Goal: Communication & Community: Ask a question

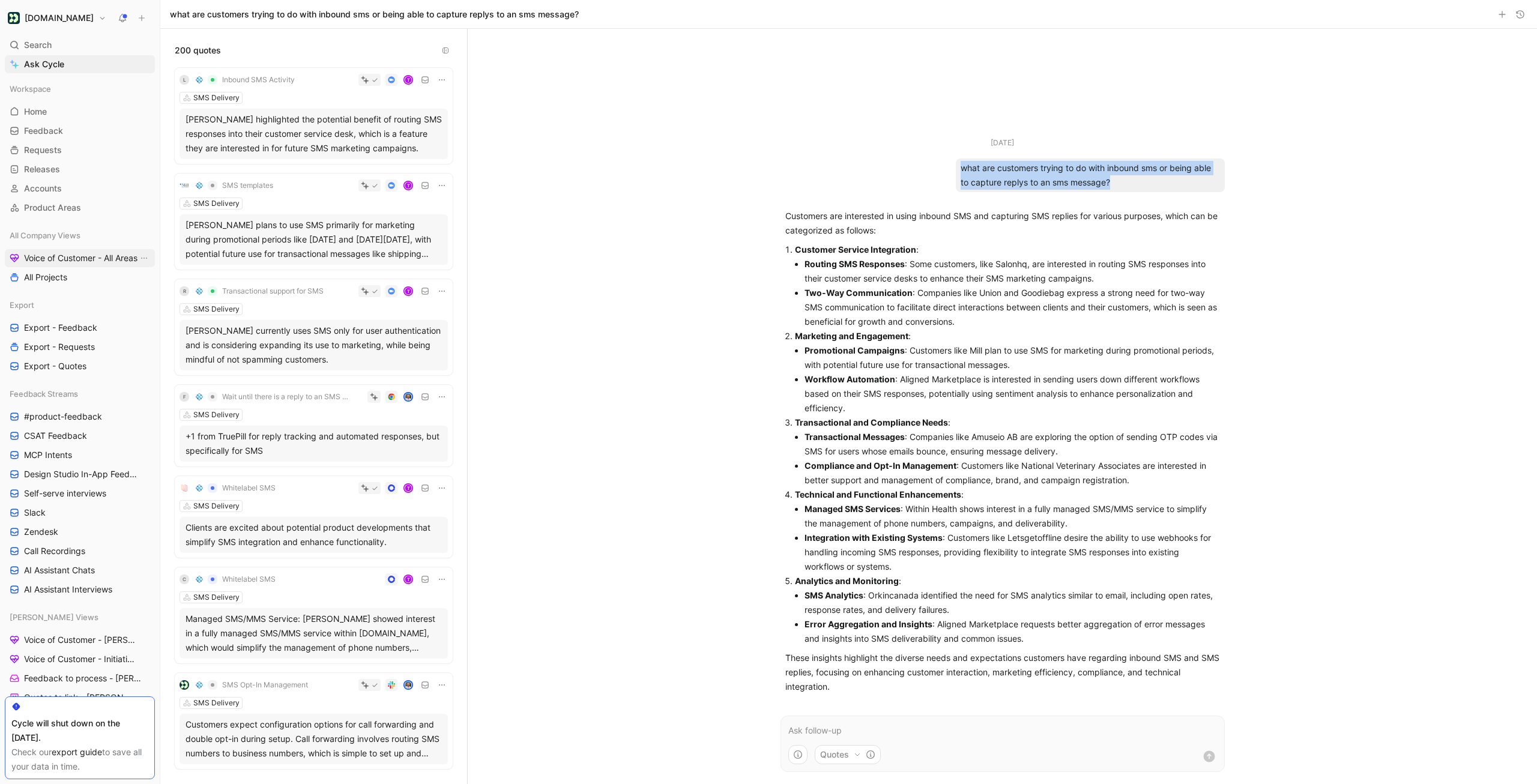
click at [74, 260] on span "Voice of Customer - All Areas" at bounding box center [81, 258] width 113 height 12
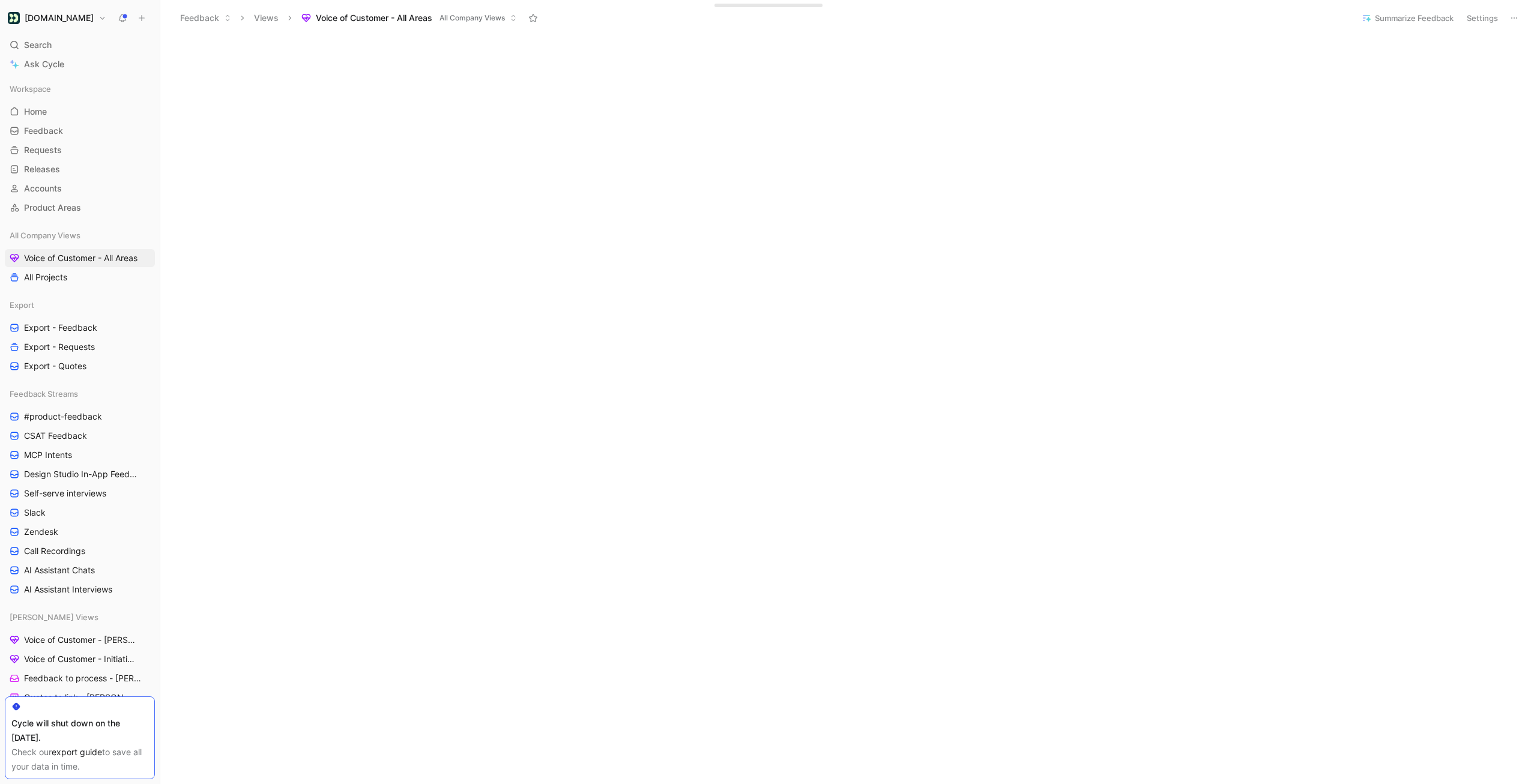
scroll to position [240, 0]
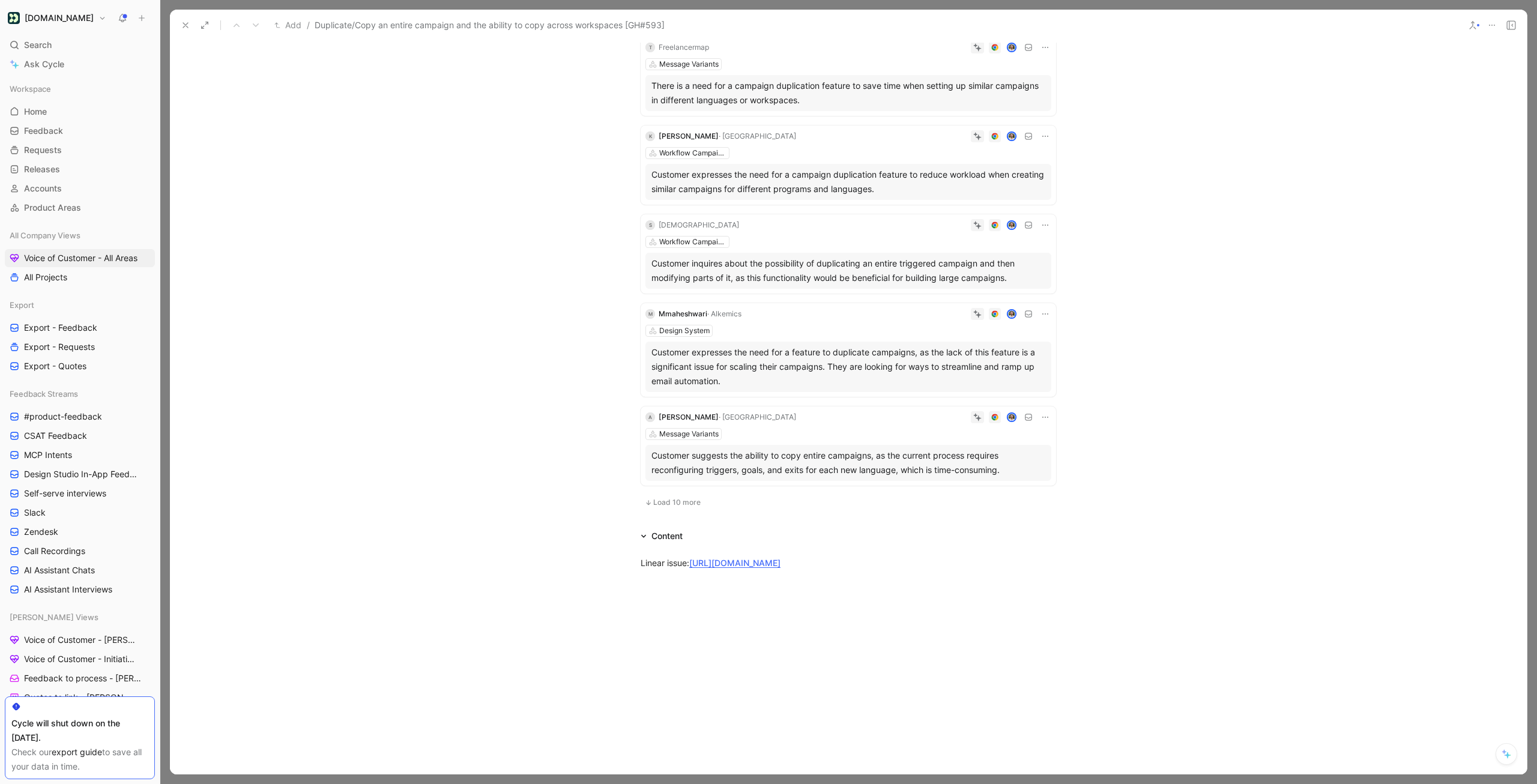
scroll to position [766, 0]
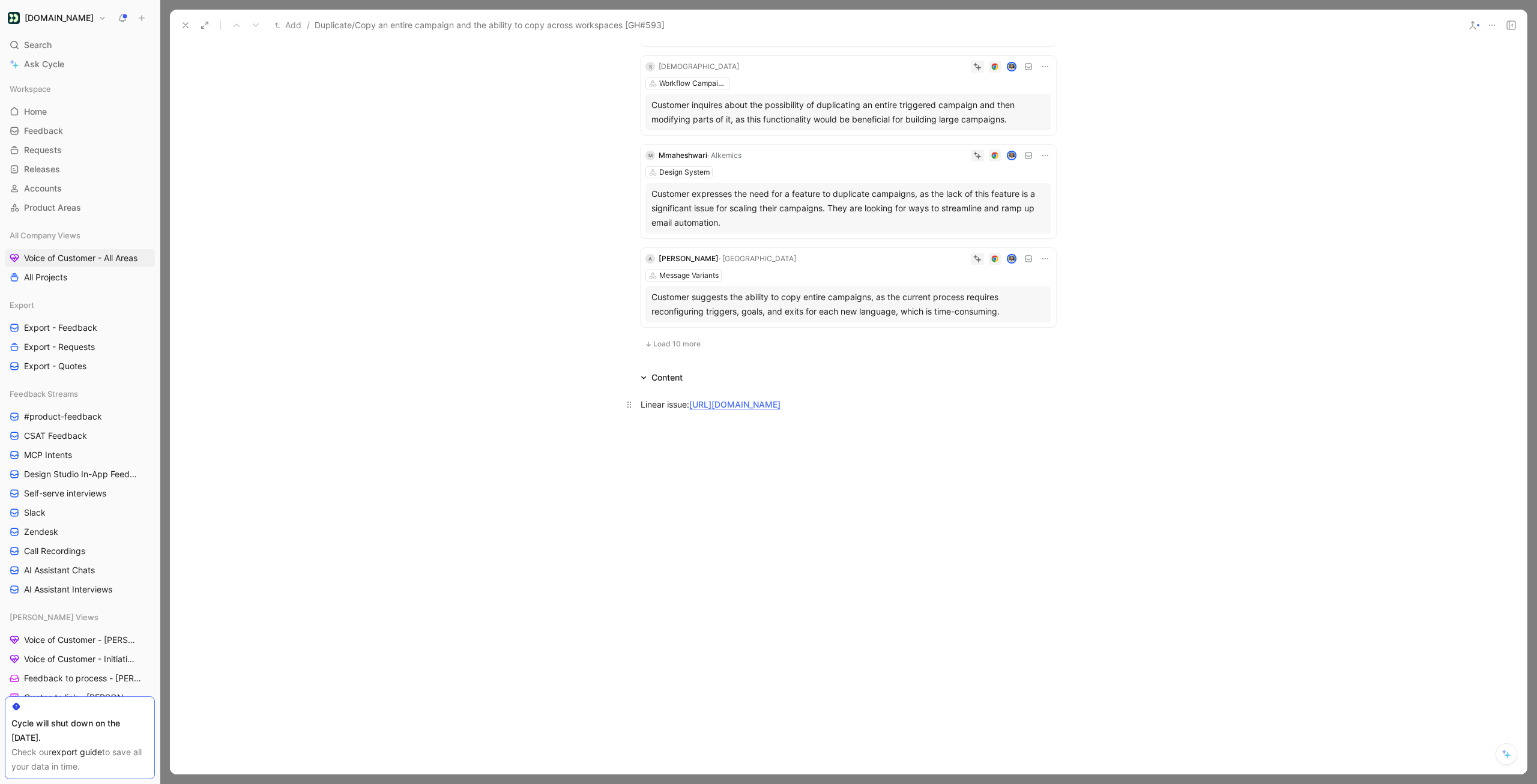
click at [747, 399] on link "[URL][DOMAIN_NAME]" at bounding box center [735, 404] width 91 height 11
click at [59, 60] on span "Ask Cycle" at bounding box center [44, 64] width 40 height 14
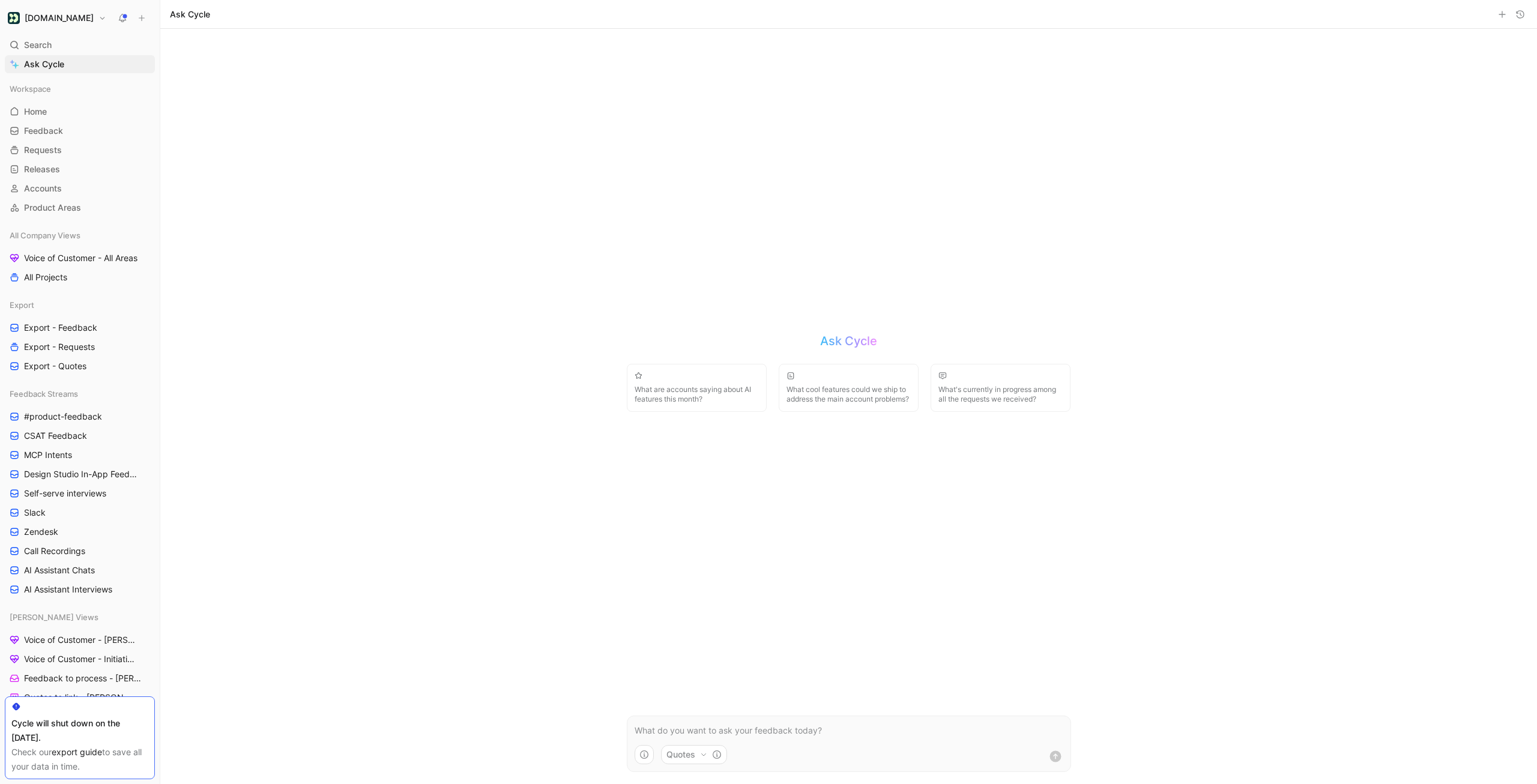
click at [1524, 10] on icon "button" at bounding box center [1520, 14] width 10 height 10
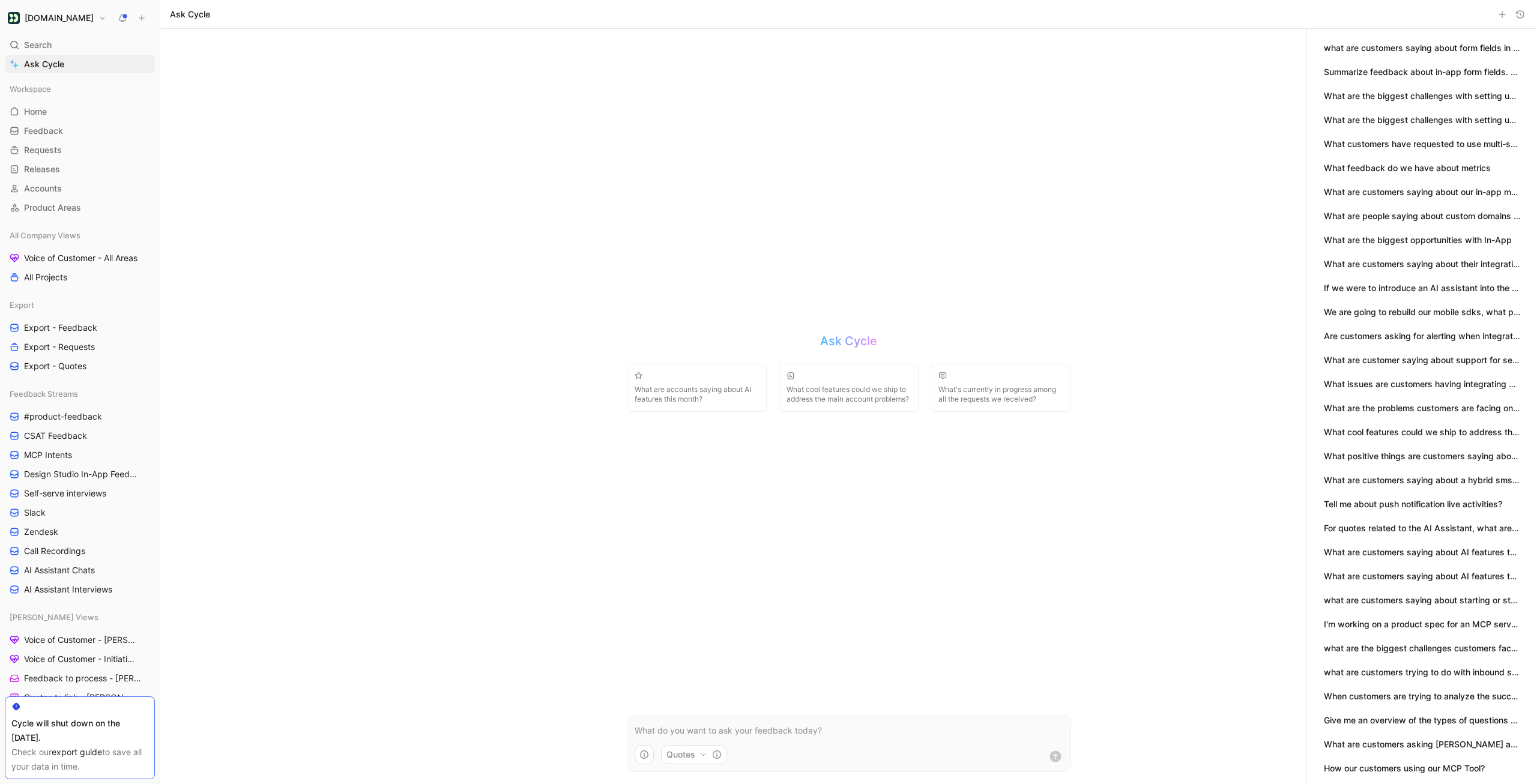
scroll to position [148, 0]
click at [1430, 523] on button "what are customers trying to do with inbound sms or being able to capture reply…" at bounding box center [1422, 524] width 196 height 13
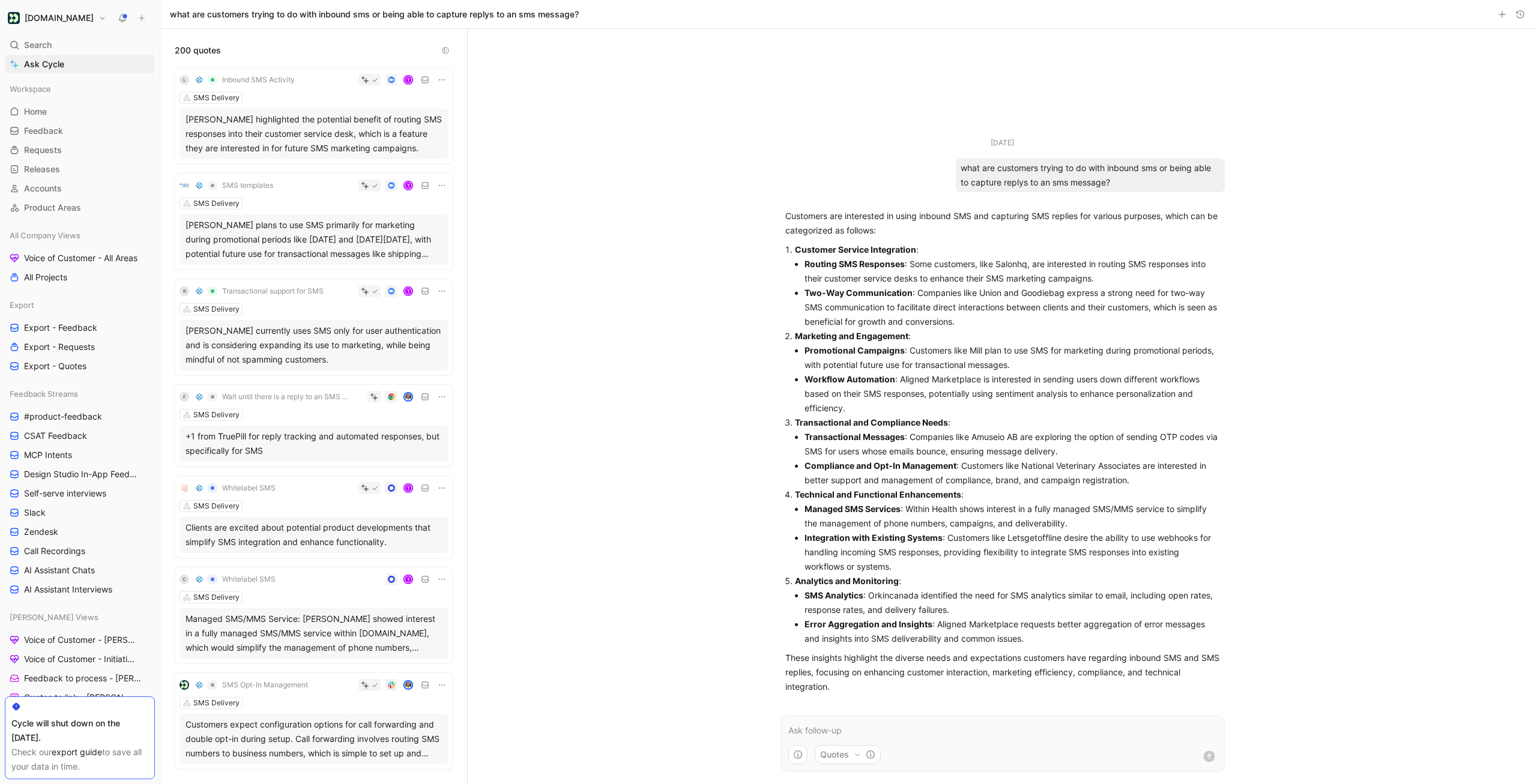
click at [1058, 177] on div "what are customers trying to do with inbound sms or being able to capture reply…" at bounding box center [1090, 175] width 269 height 34
copy div "what are customers trying to do with inbound sms or being able to capture reply…"
click at [82, 60] on link "Ask Cycle" at bounding box center [79, 64] width 150 height 18
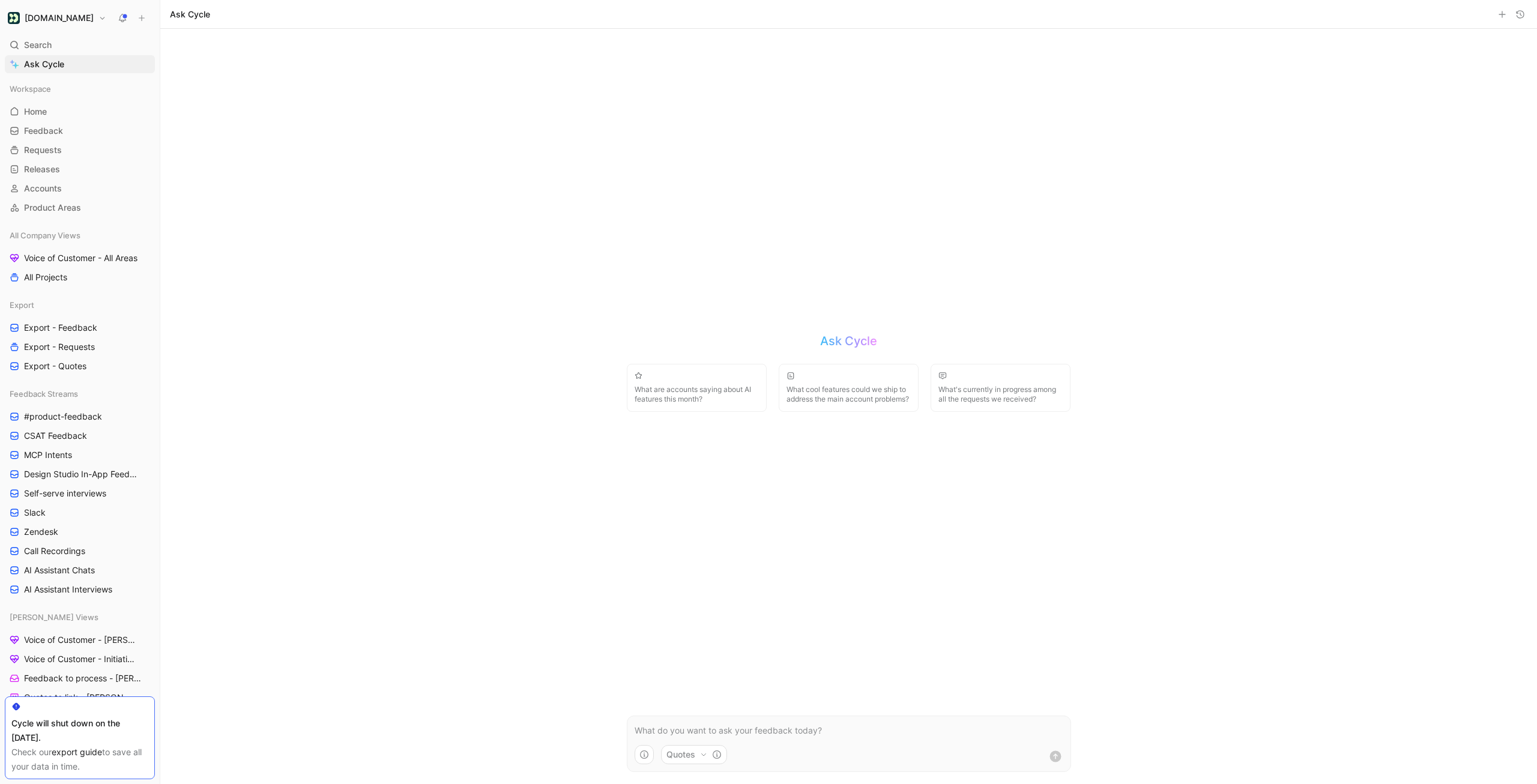
click at [661, 728] on p at bounding box center [849, 730] width 429 height 14
drag, startPoint x: 638, startPoint y: 730, endPoint x: 624, endPoint y: 730, distance: 14.0
click at [627, 730] on div "what are customers trying to do with inbound sms or being able to capture reply…" at bounding box center [849, 730] width 443 height 14
click at [954, 733] on p "What are customers trying to do with inbound sms or being able to capture reply…" at bounding box center [849, 730] width 429 height 14
copy p "What are customers trying to do with inbound sms or being able to capture repli…"
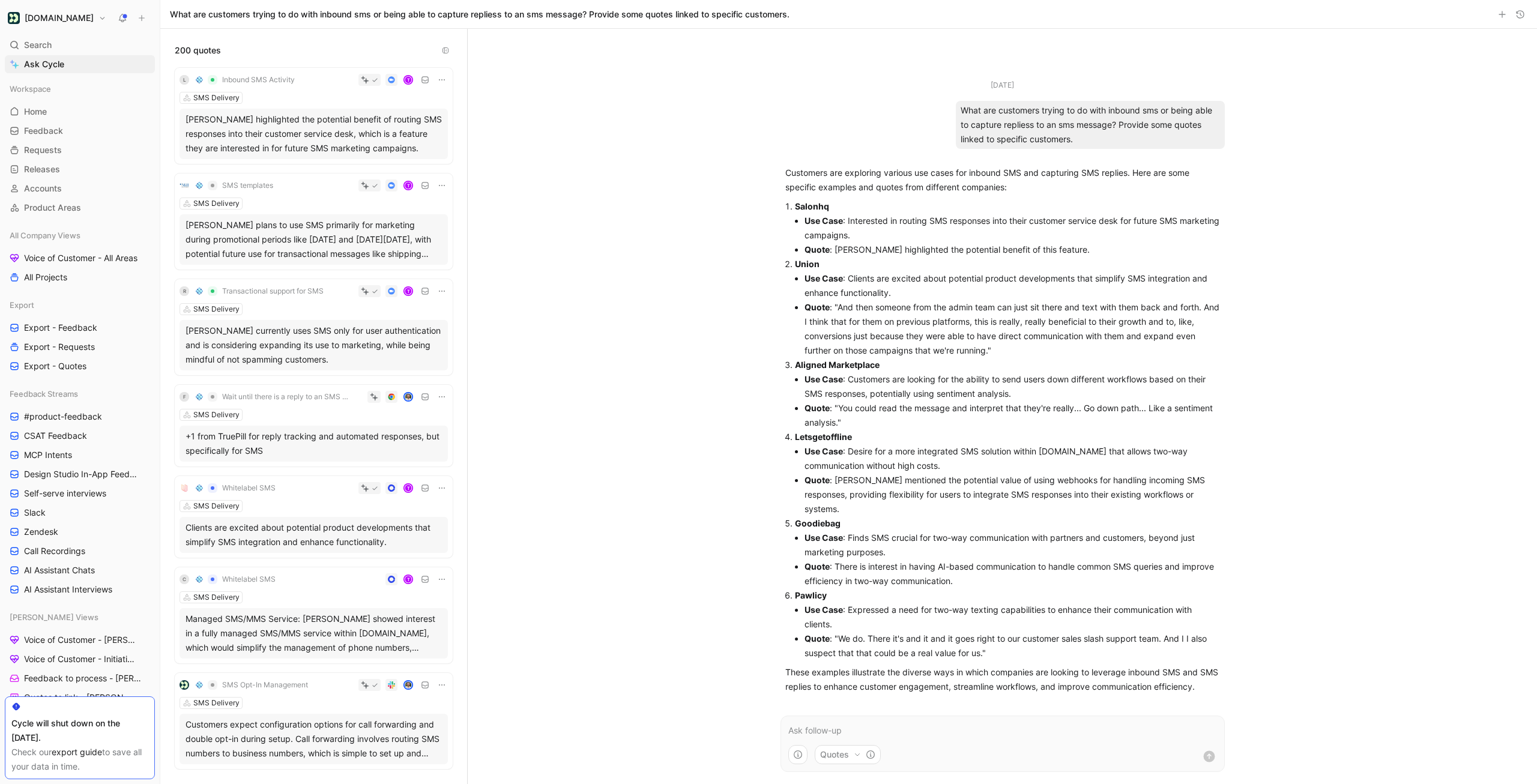
click at [444, 53] on use "button" at bounding box center [445, 51] width 5 height 5
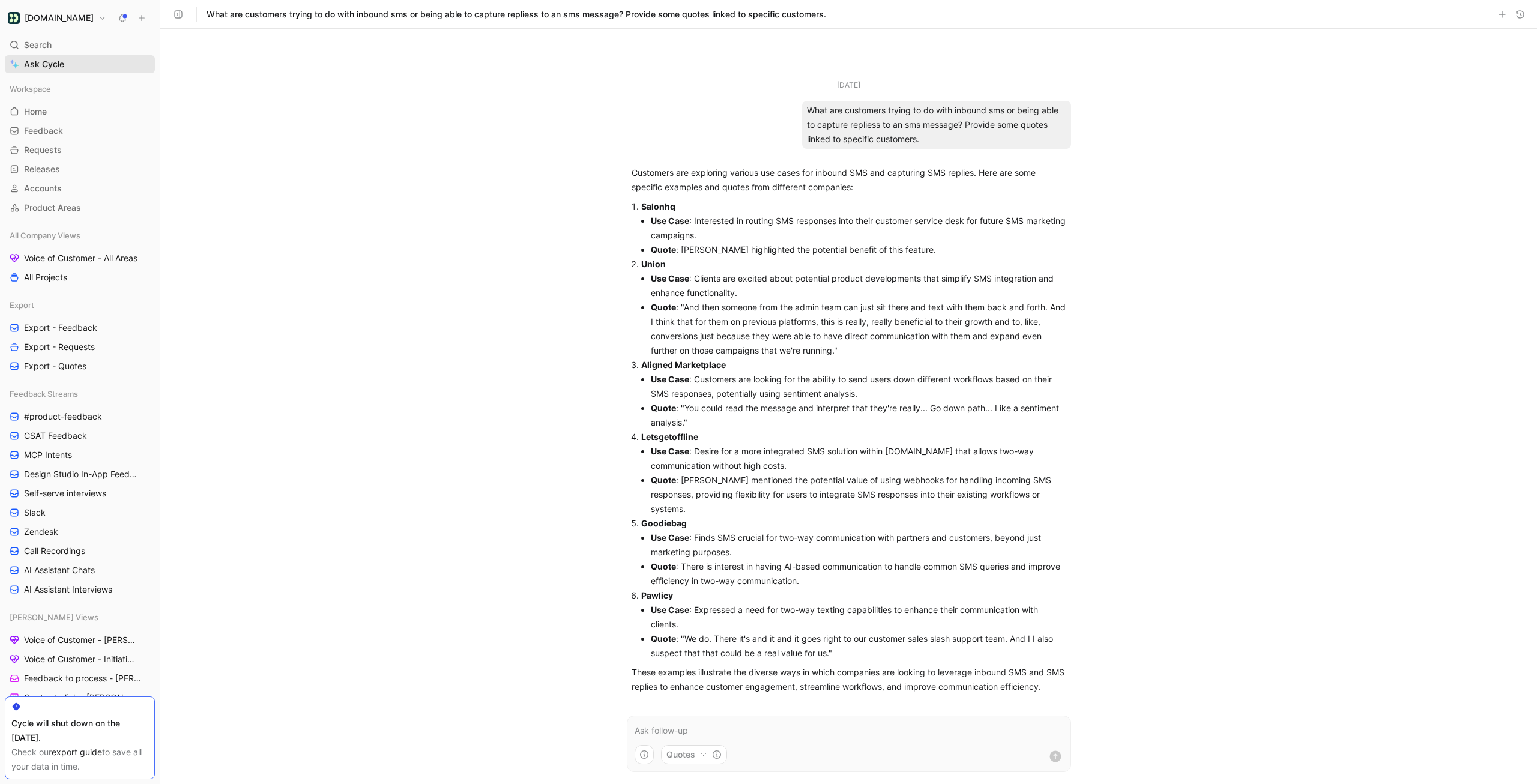
click at [98, 63] on link "Ask Cycle" at bounding box center [79, 64] width 150 height 18
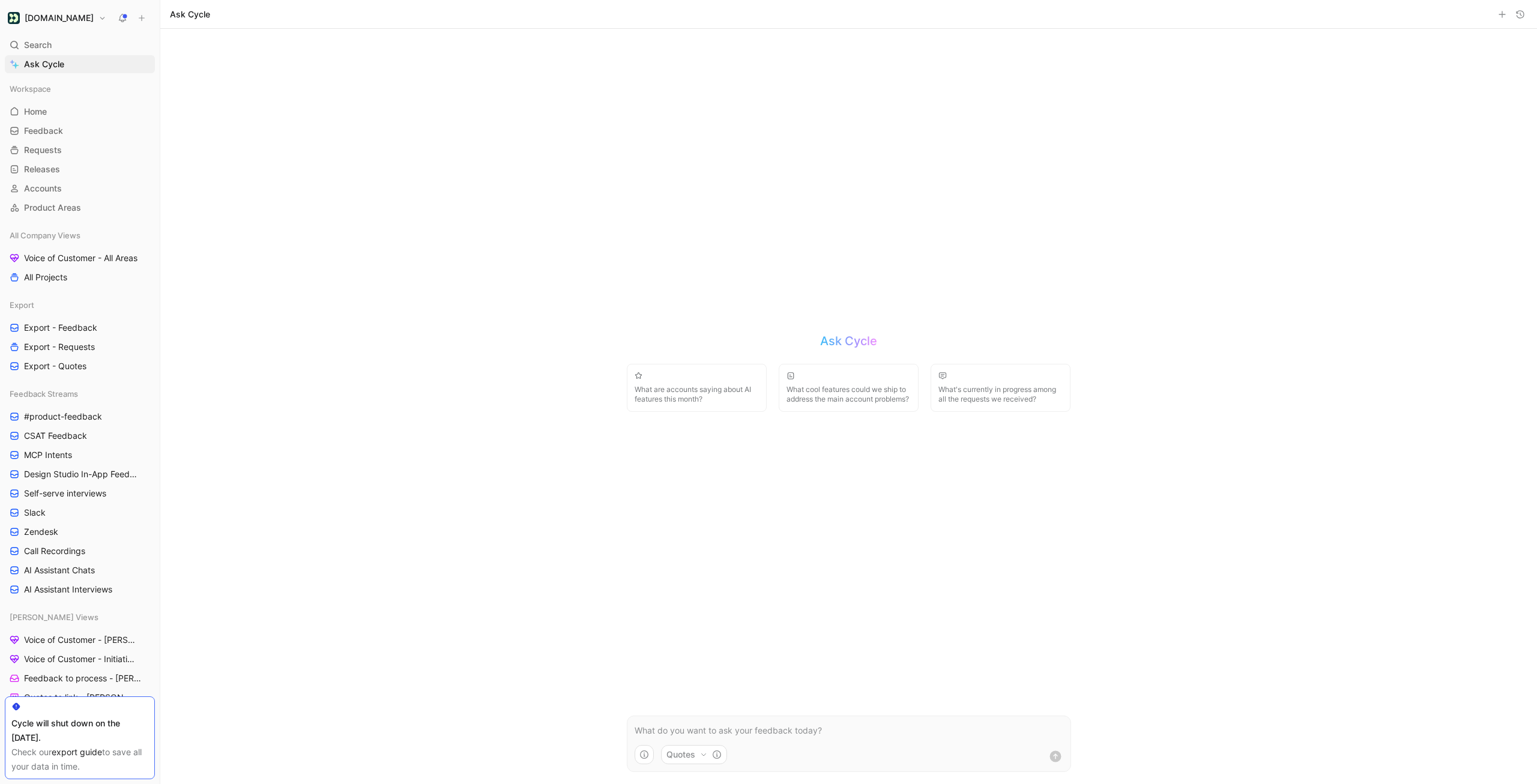
click at [672, 724] on p at bounding box center [849, 730] width 429 height 14
click at [646, 749] on button "button" at bounding box center [644, 754] width 19 height 19
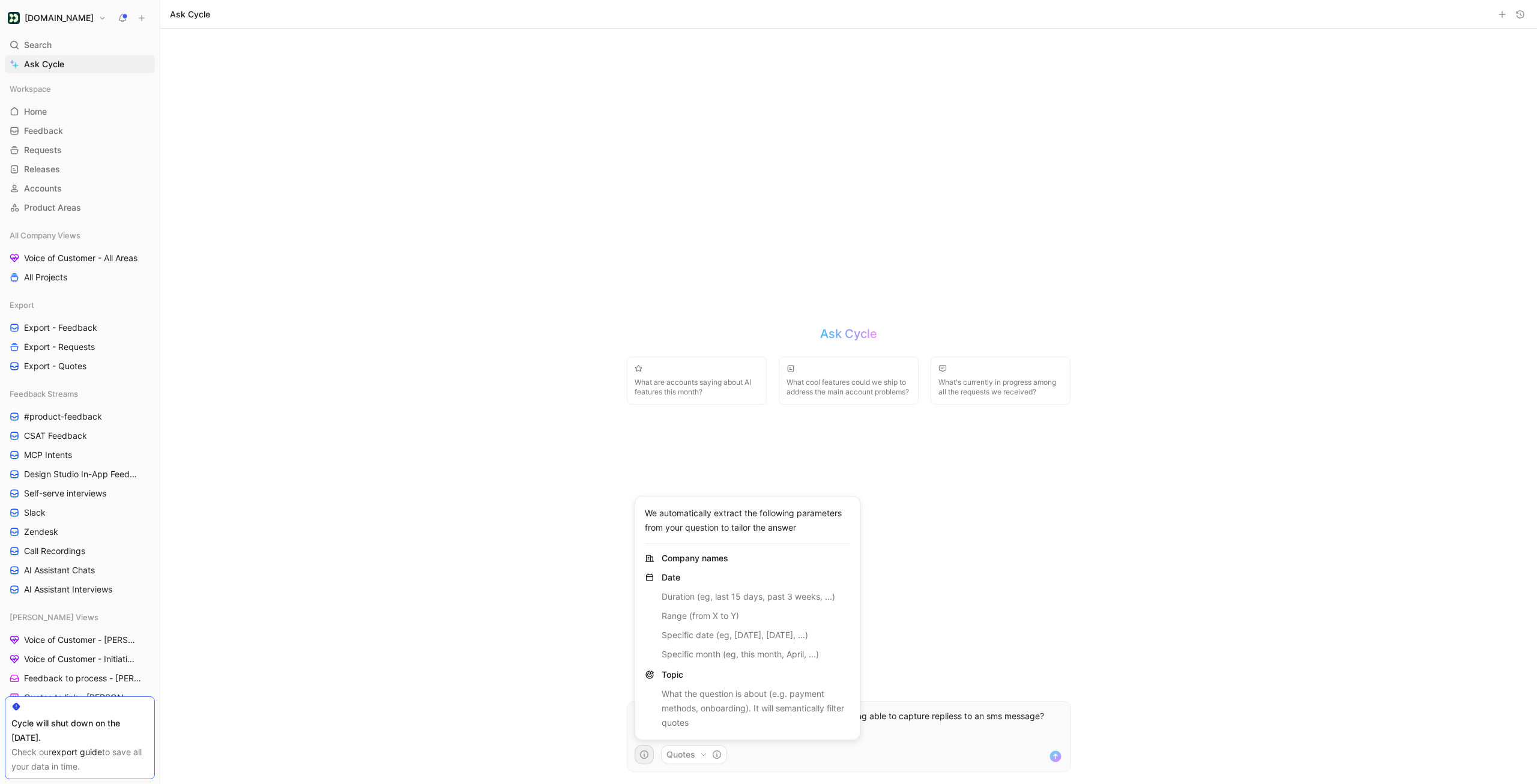
click at [712, 562] on span "Company names" at bounding box center [695, 558] width 66 height 12
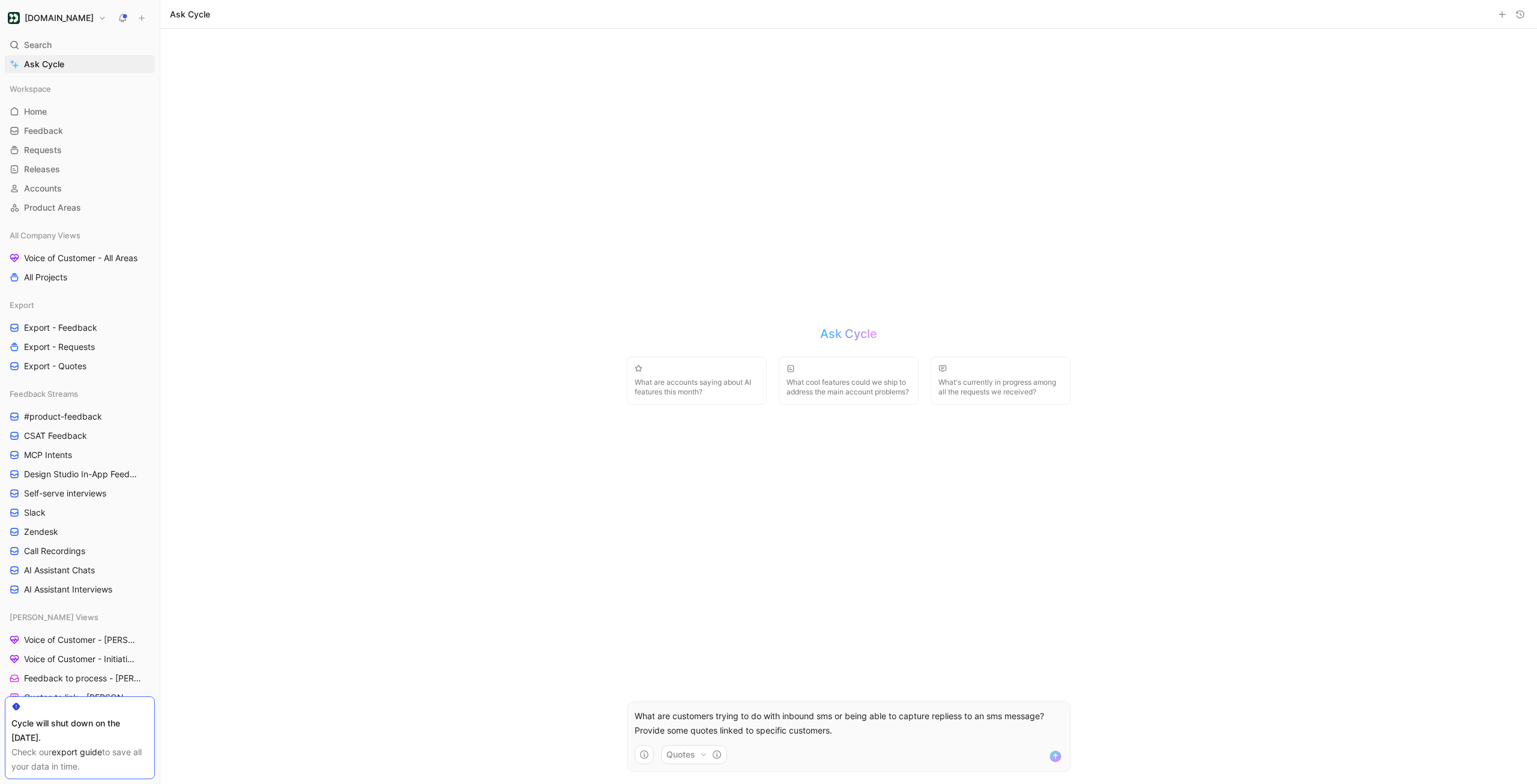
click at [697, 749] on html "[DOMAIN_NAME] Search ⌘ K Ask Cycle Workspace Home G then H Feedback G then F Re…" at bounding box center [768, 392] width 1537 height 784
click at [700, 752] on icon "button" at bounding box center [704, 755] width 8 height 8
click at [700, 752] on html "[DOMAIN_NAME] Search ⌘ K Ask Cycle Workspace Home G then H Feedback G then F Re…" at bounding box center [768, 392] width 1537 height 784
click at [907, 730] on p "What are customers trying to do with inbound sms or being able to capture repli…" at bounding box center [849, 723] width 429 height 29
click at [963, 719] on p "What are customers trying to do with inbound sms or being able to capture repli…" at bounding box center [849, 723] width 429 height 29
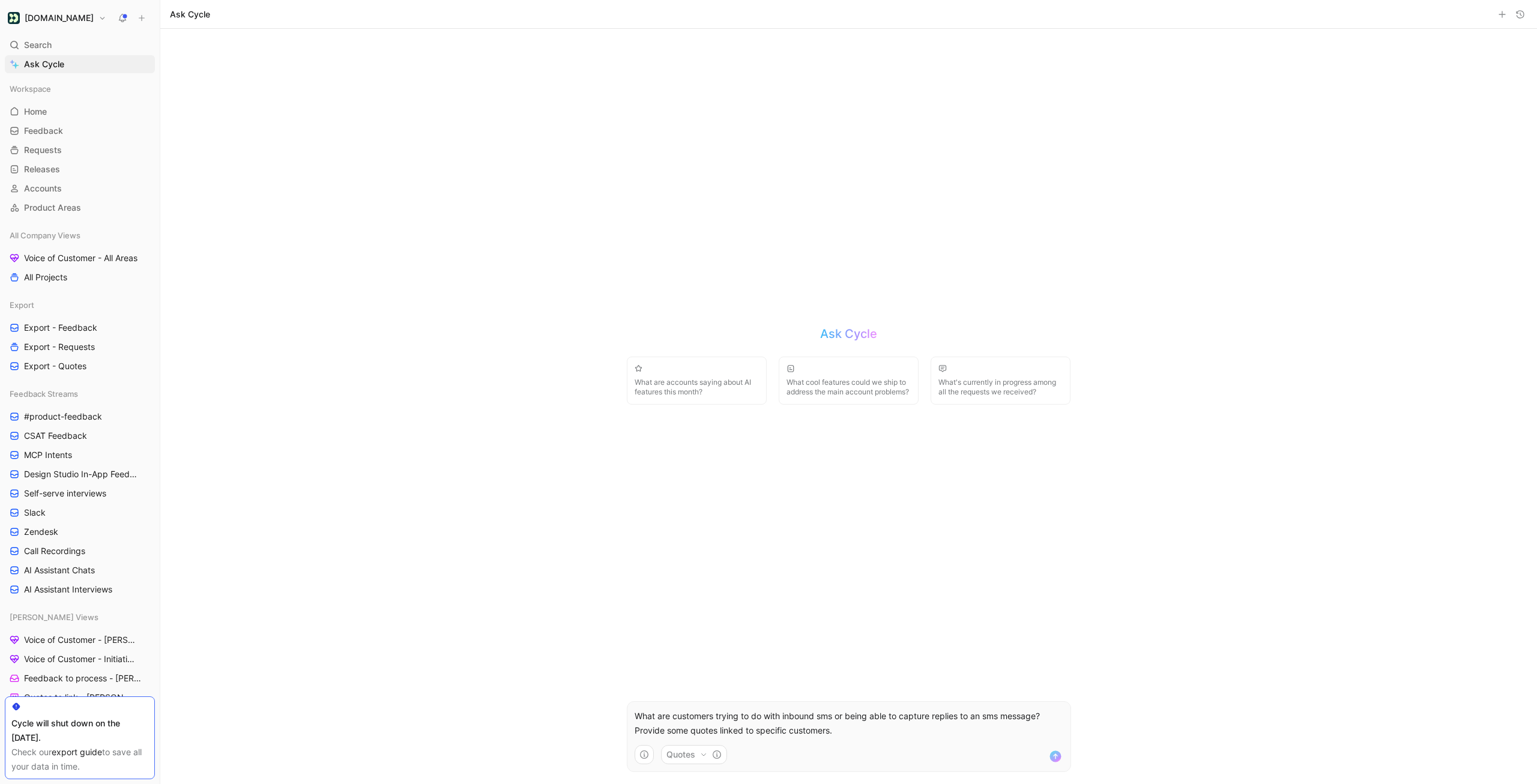
click at [1066, 722] on div "What are customers trying to do with inbound sms or being able to capture repli…" at bounding box center [849, 723] width 443 height 29
click at [1055, 757] on icon "submit" at bounding box center [1055, 756] width 14 height 14
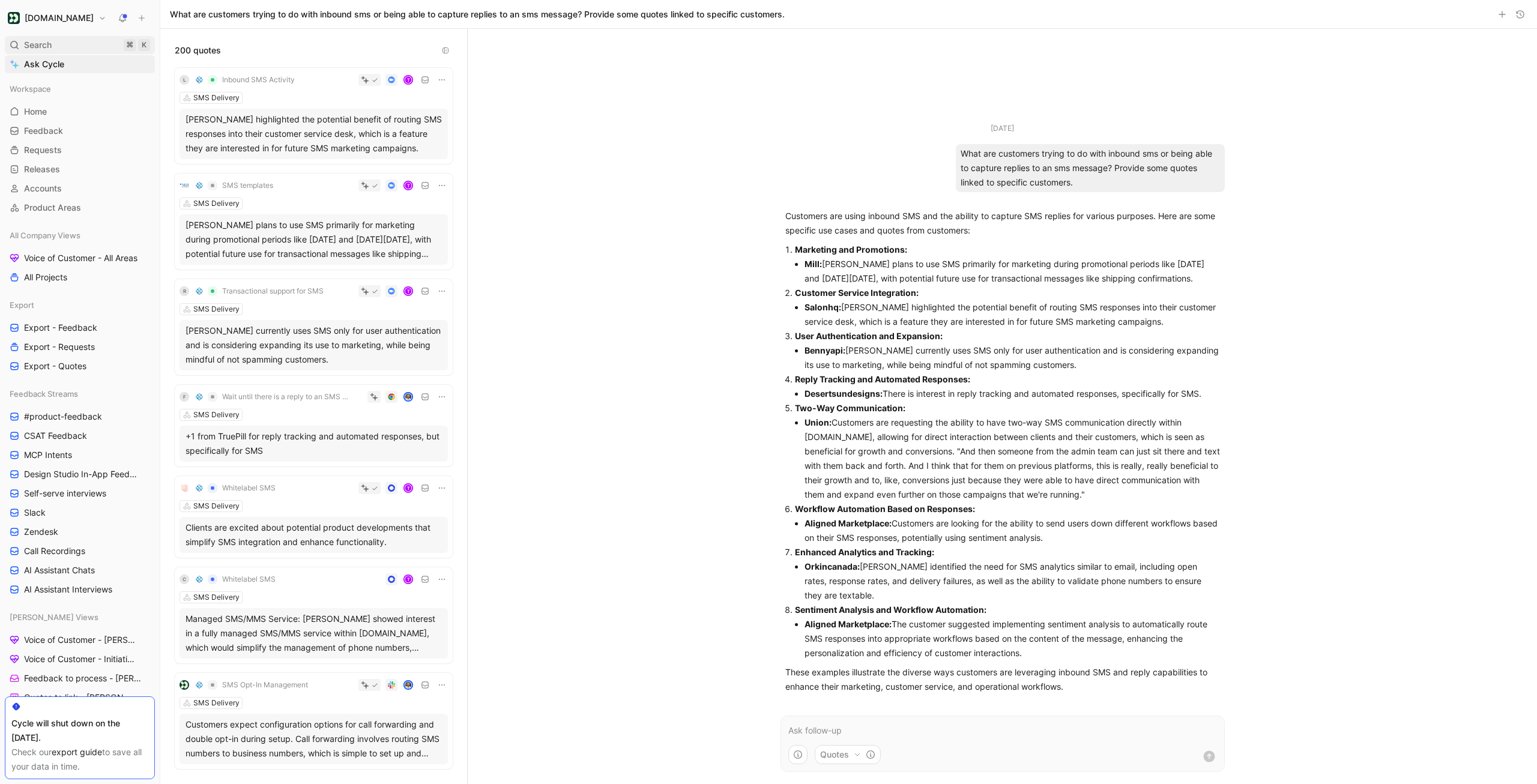
click at [79, 44] on div "Search ⌘ K" at bounding box center [79, 45] width 150 height 18
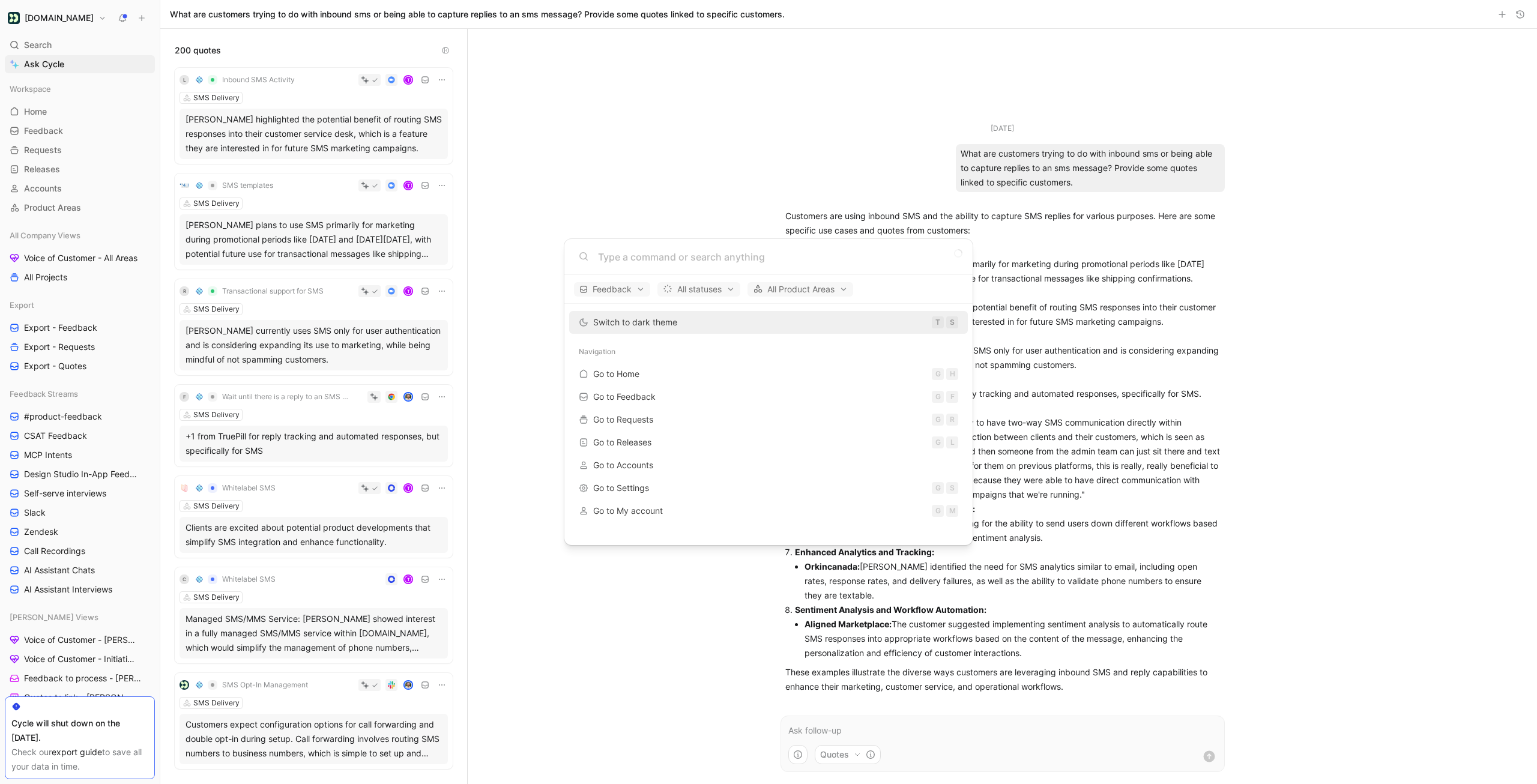
click at [71, 66] on body "[DOMAIN_NAME] Search ⌘ K Ask Cycle Workspace Home G then H Feedback G then F Re…" at bounding box center [768, 392] width 1537 height 784
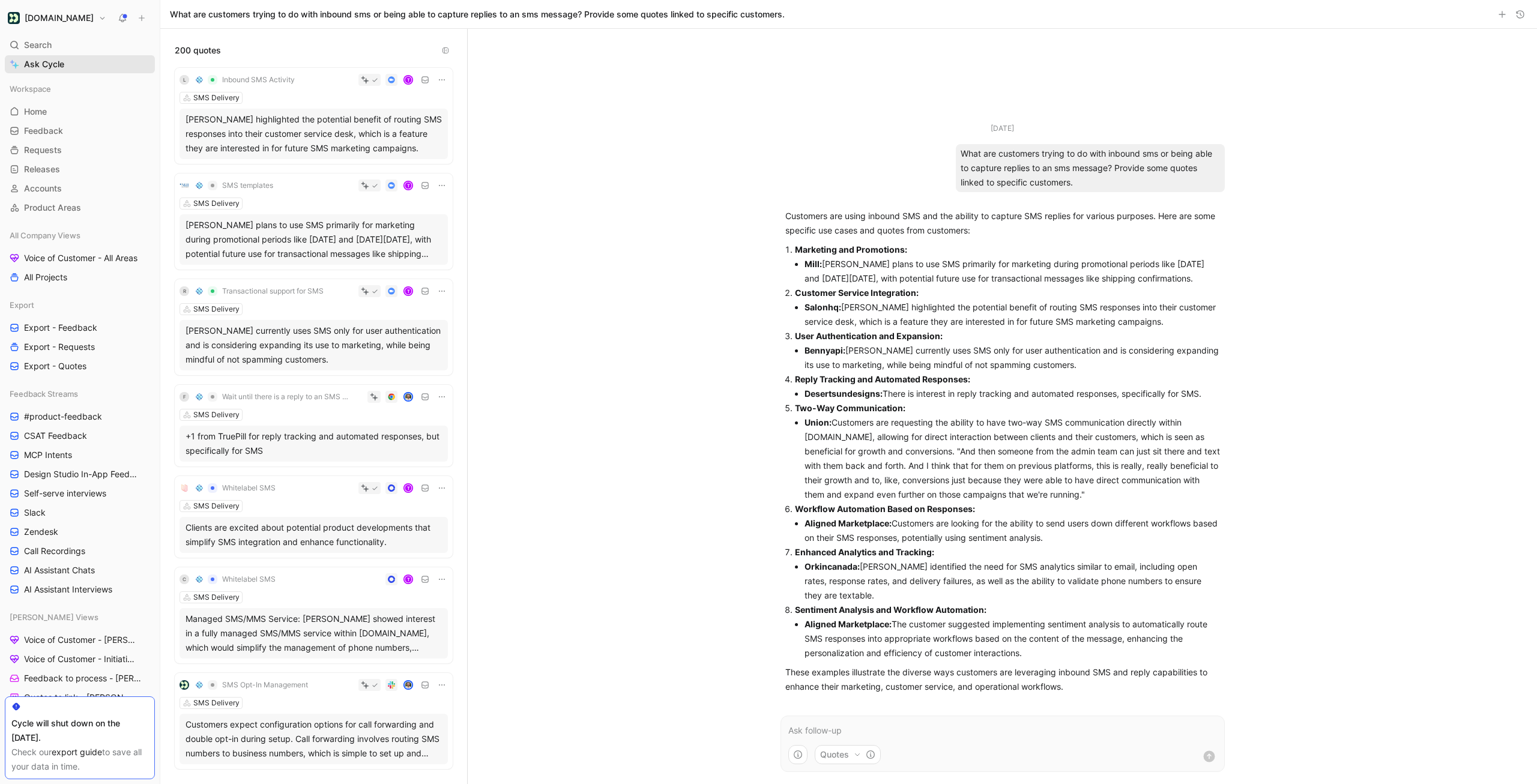
click at [72, 66] on link "Ask Cycle" at bounding box center [79, 64] width 150 height 18
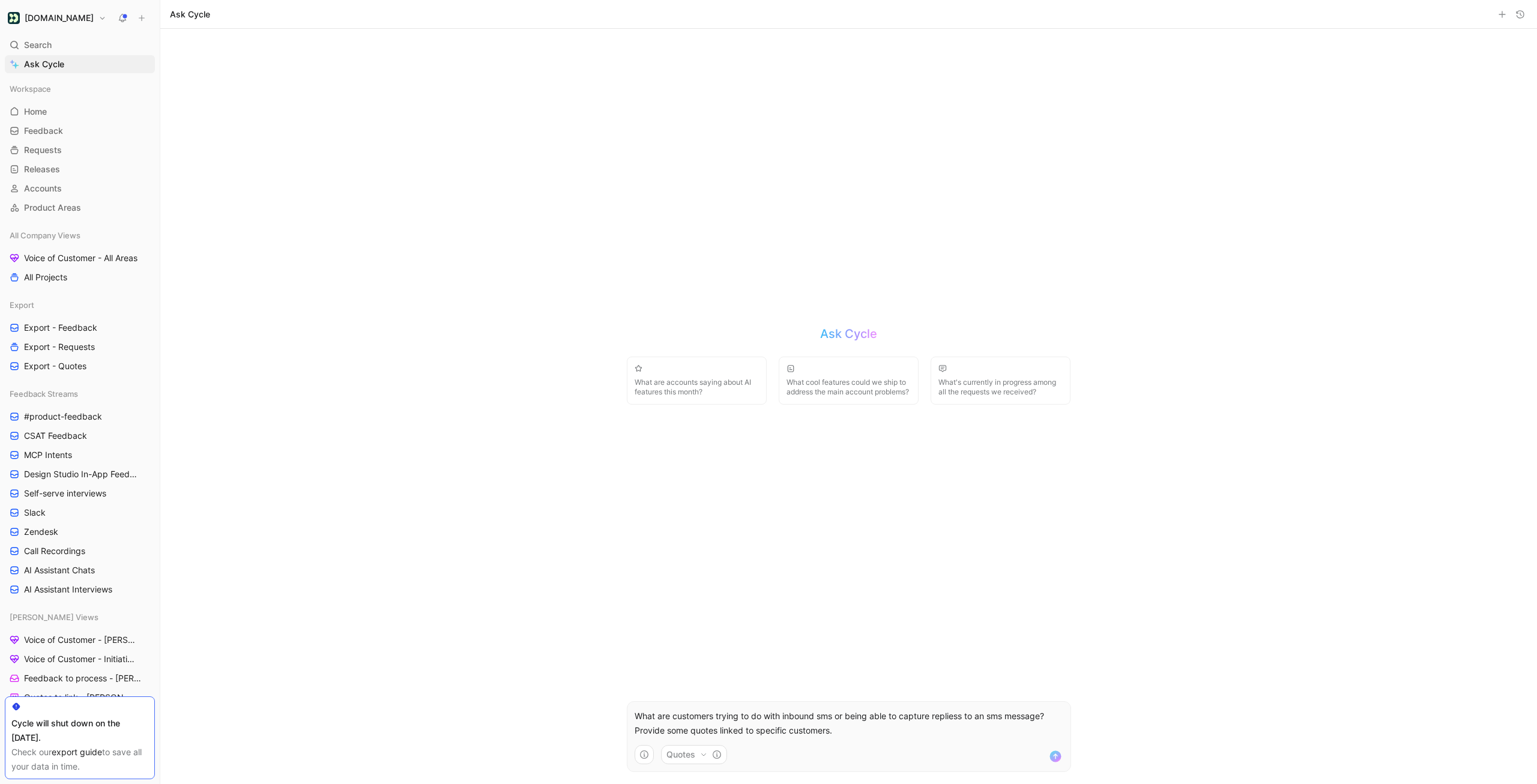
click at [1059, 754] on use "submit" at bounding box center [1055, 755] width 11 height 11
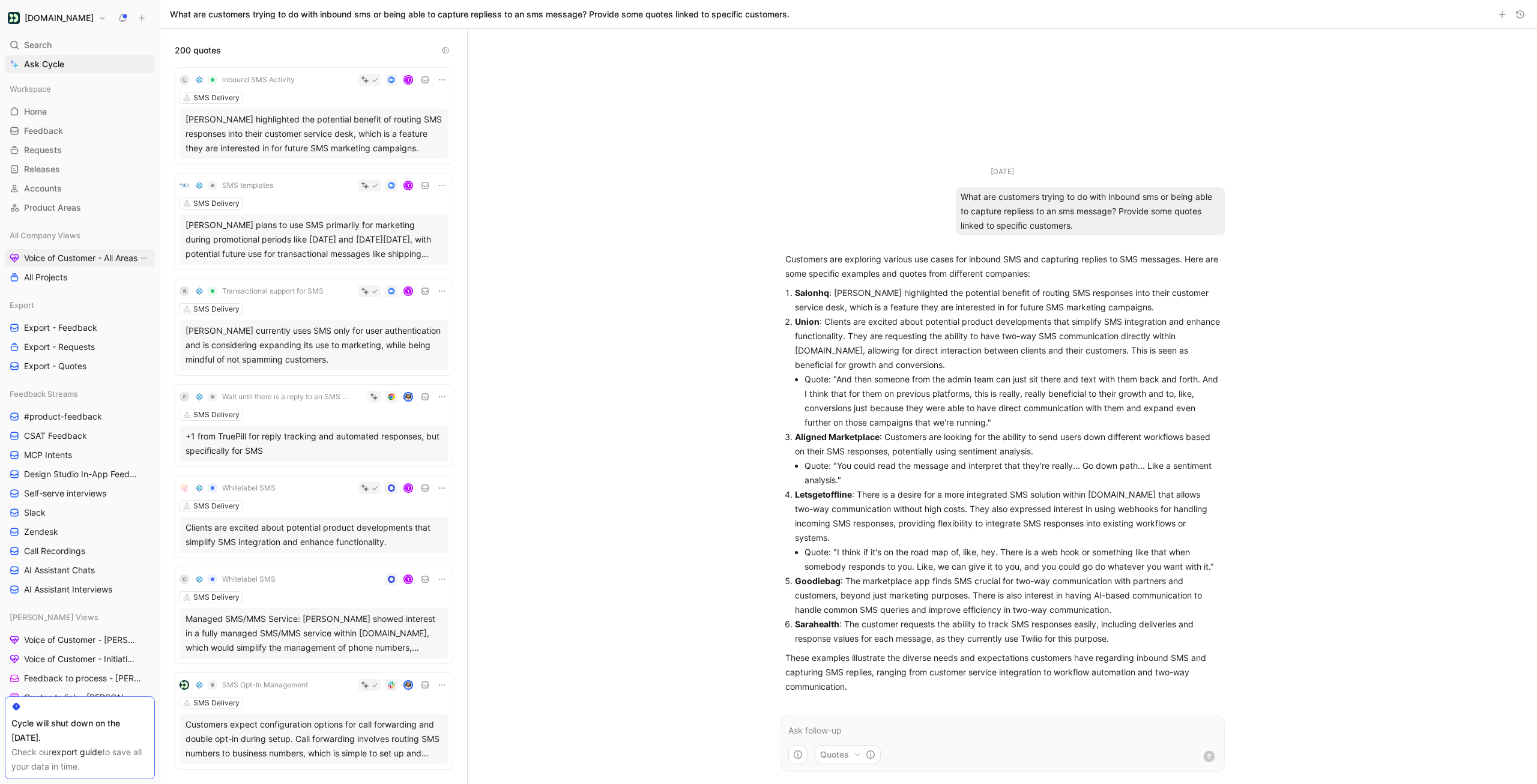
click at [66, 262] on span "Voice of Customer - All Areas" at bounding box center [81, 258] width 113 height 12
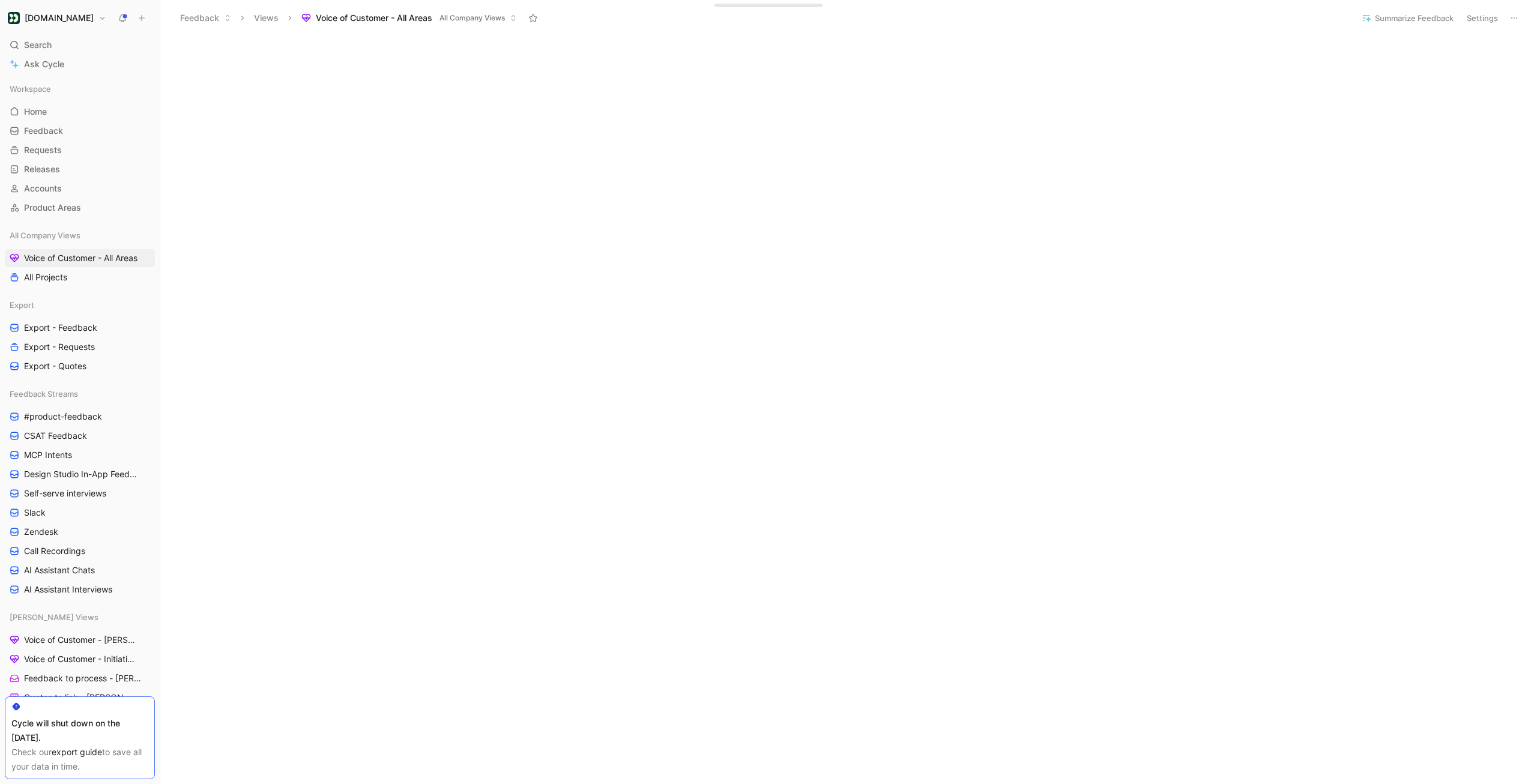
scroll to position [324, 0]
click at [1132, 496] on div "Initializing..." at bounding box center [849, 616] width 1377 height 1767
click at [1184, 502] on div "Initializing..." at bounding box center [849, 647] width 1377 height 1767
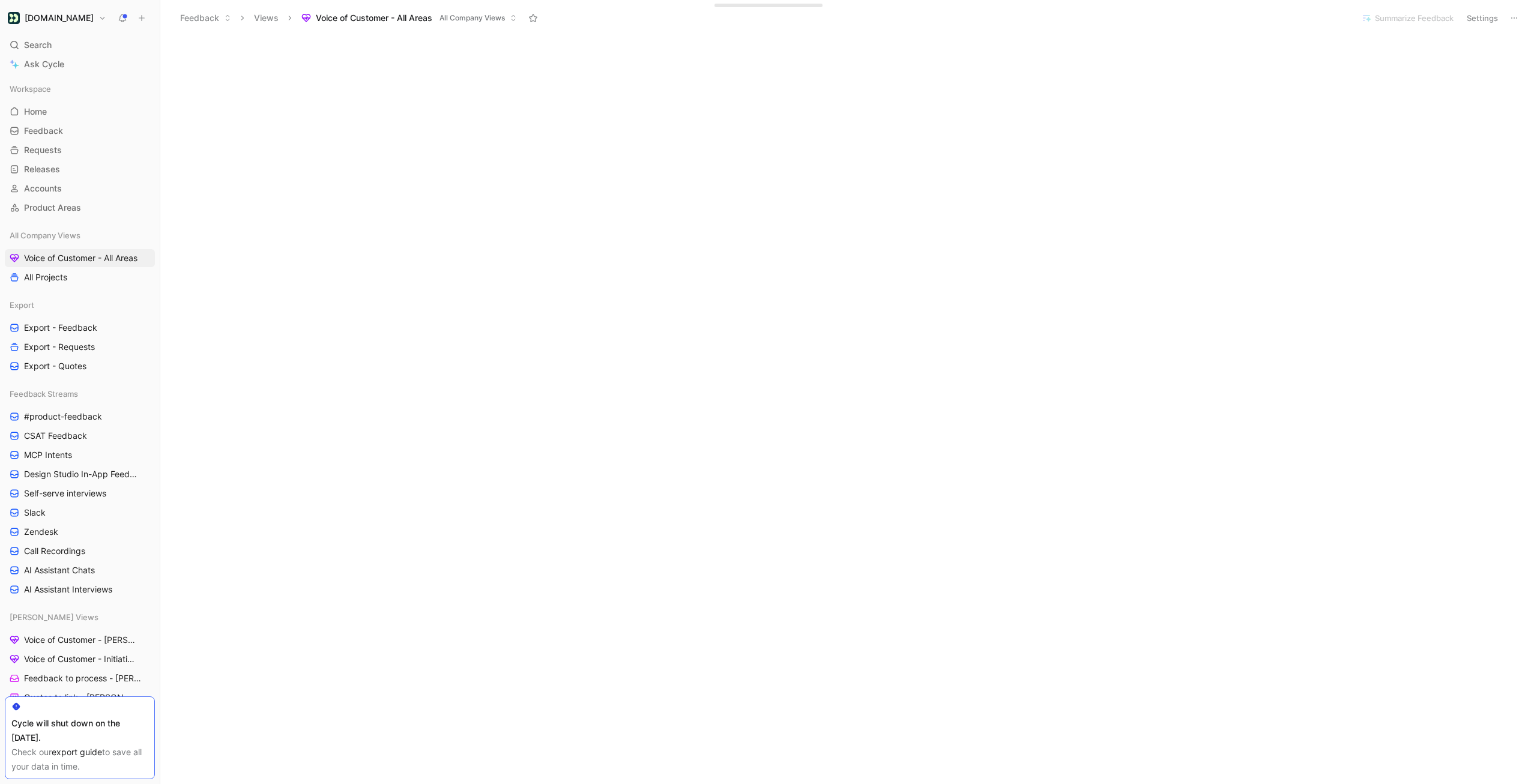
scroll to position [320, 0]
